Goal: Task Accomplishment & Management: Use online tool/utility

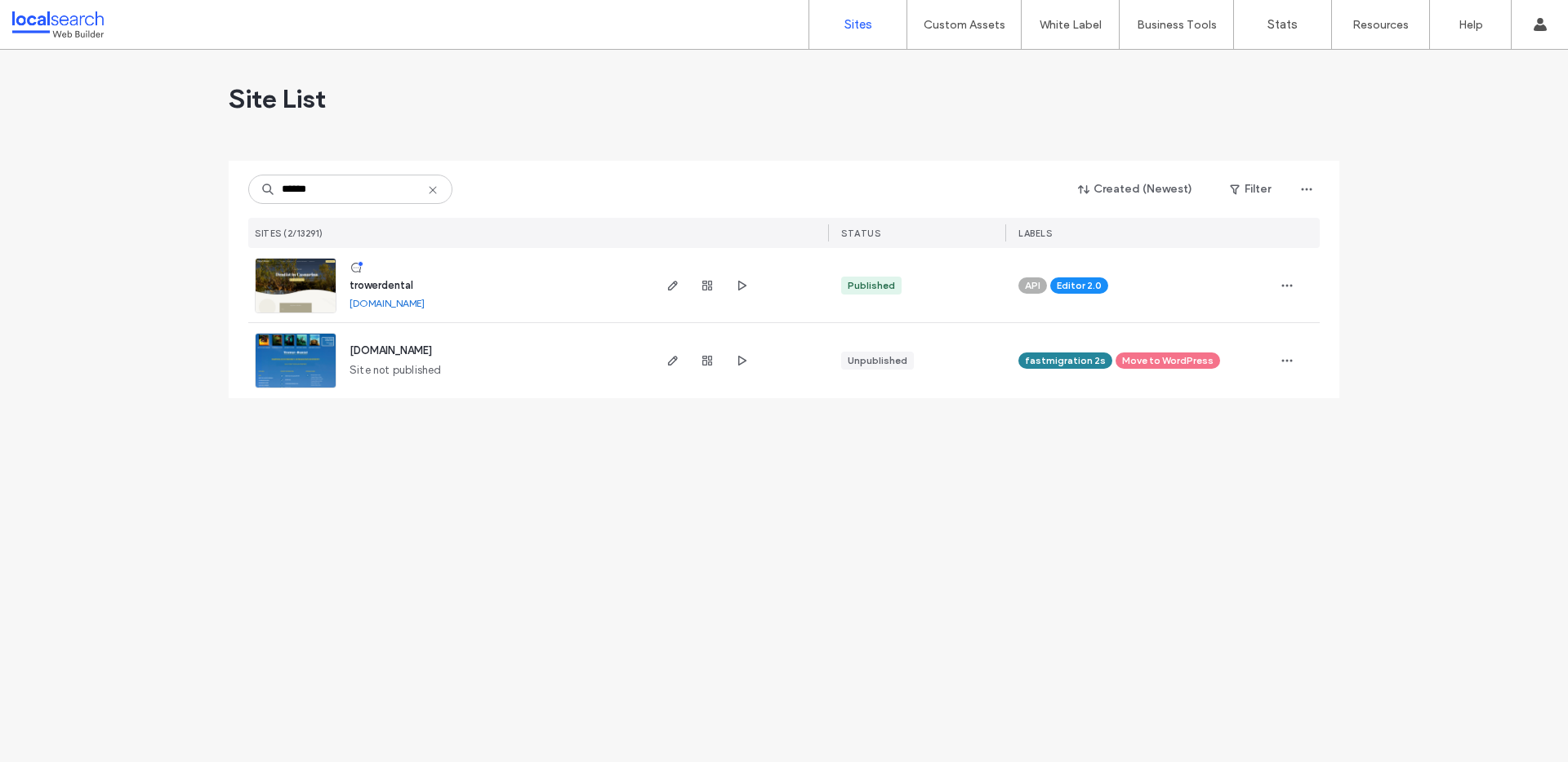
type input "******"
click at [434, 192] on use at bounding box center [432, 190] width 8 height 8
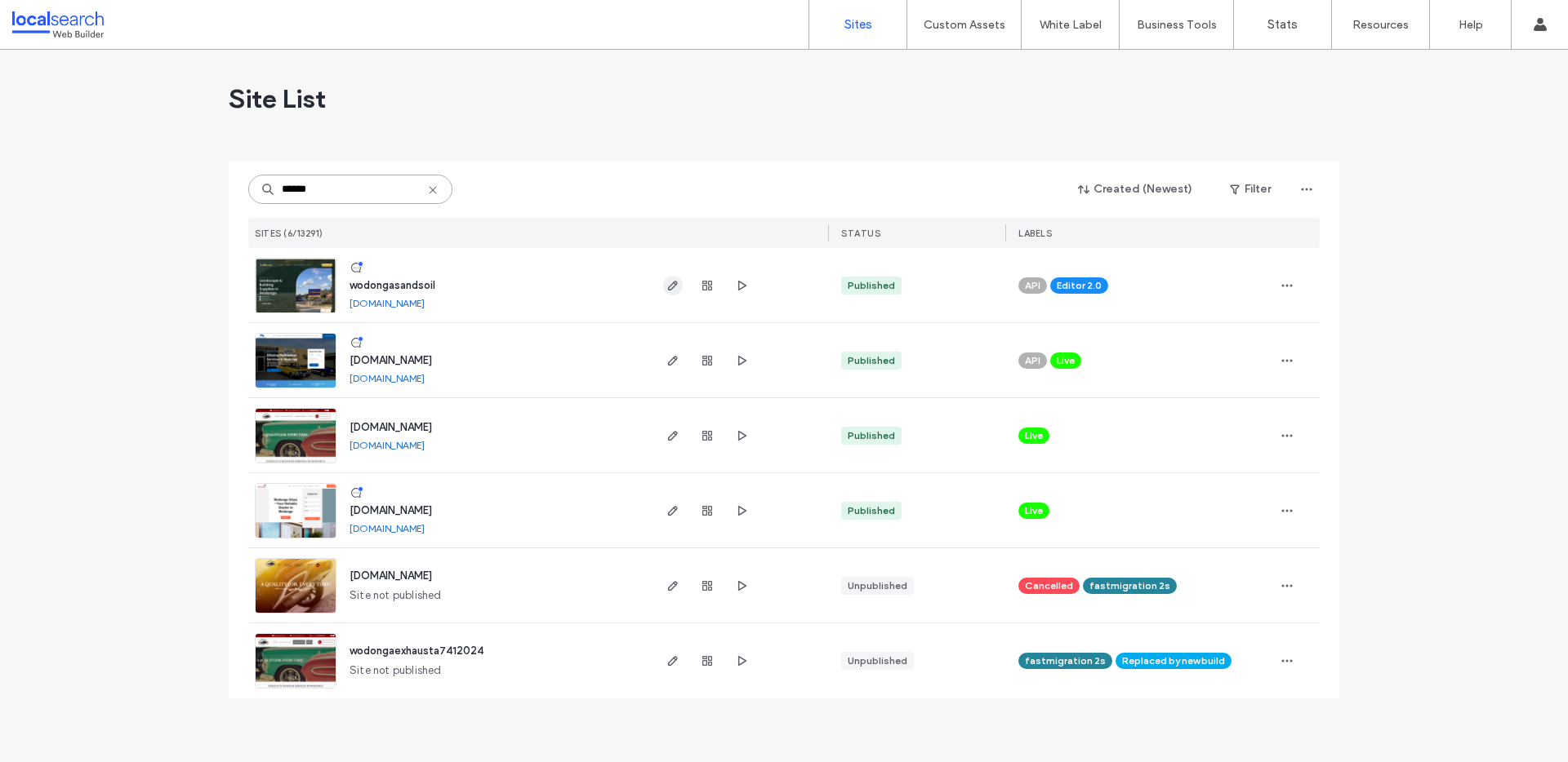
type input "******"
click at [666, 284] on icon "button" at bounding box center [673, 286] width 13 height 13
